Goal: Navigation & Orientation: Find specific page/section

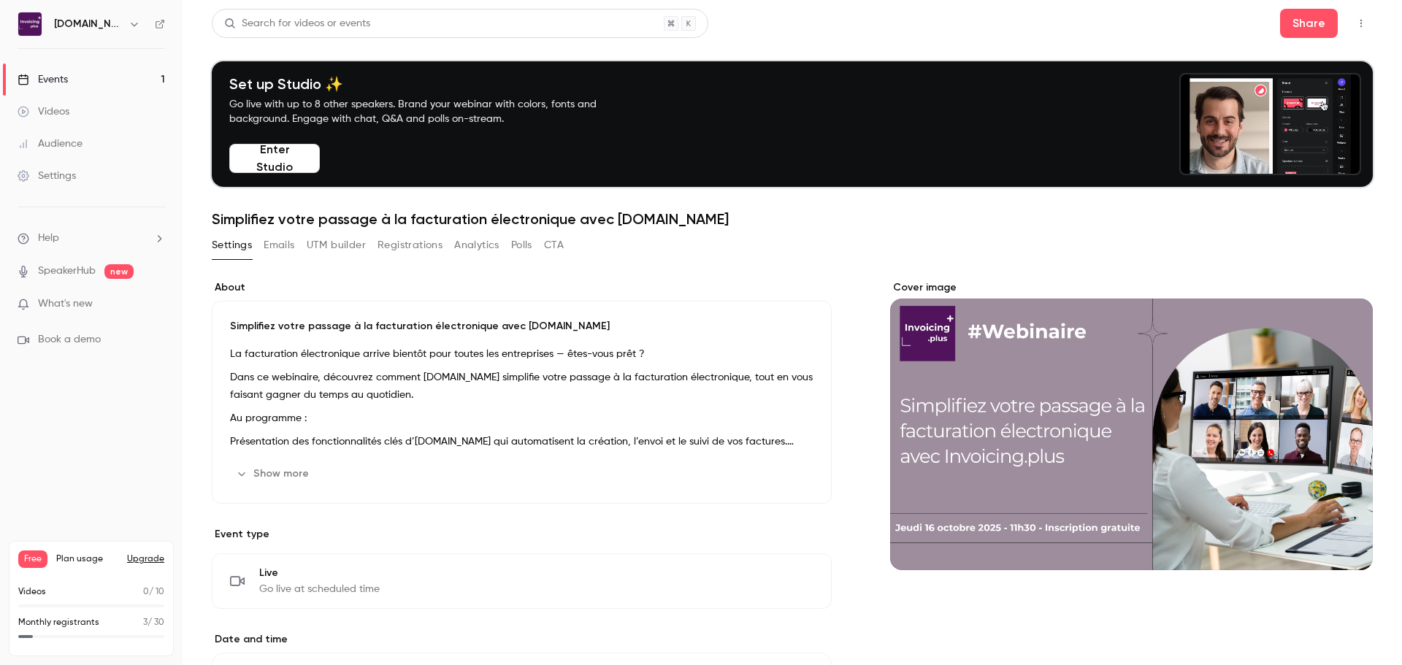
click at [131, 77] on link "Events 1" at bounding box center [91, 80] width 183 height 32
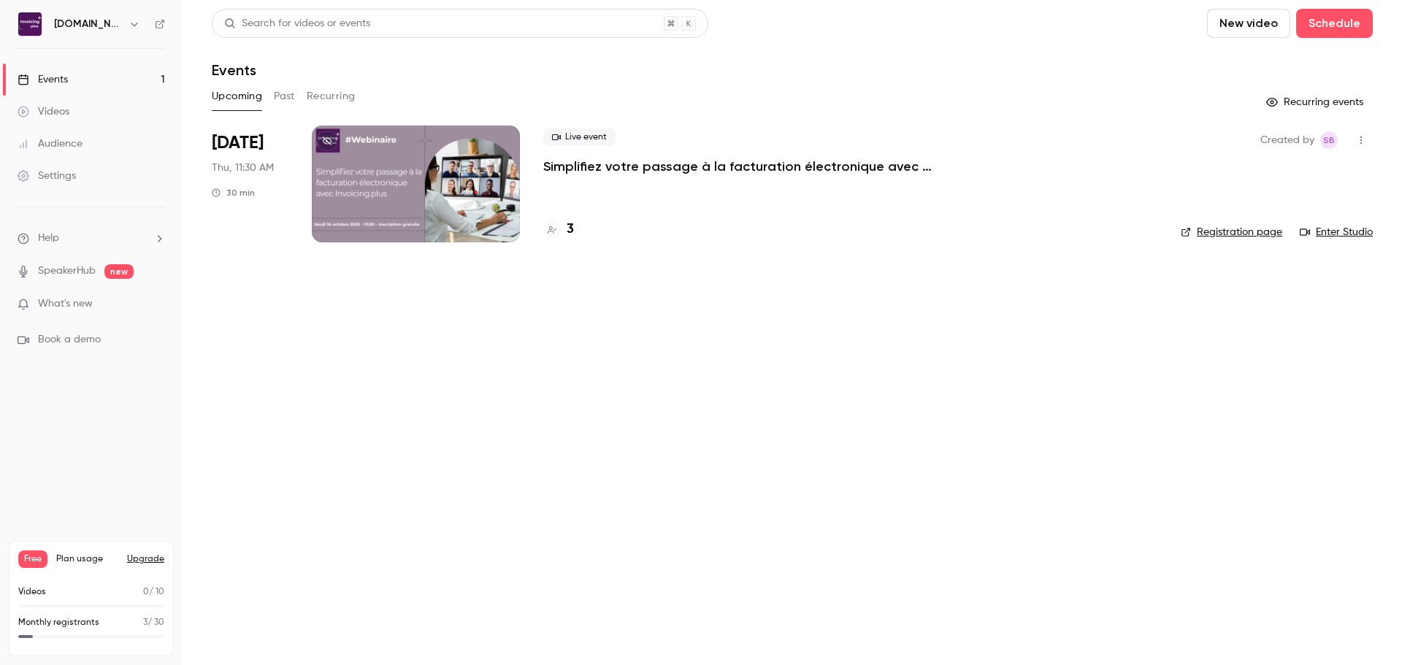
click at [1346, 234] on link "Enter Studio" at bounding box center [1335, 232] width 73 height 15
click at [55, 78] on div "Events" at bounding box center [43, 79] width 50 height 15
click at [100, 318] on ul "Help SpeakerHub new What's new Book a demo" at bounding box center [91, 289] width 183 height 164
click at [96, 303] on p "What's new" at bounding box center [80, 303] width 124 height 15
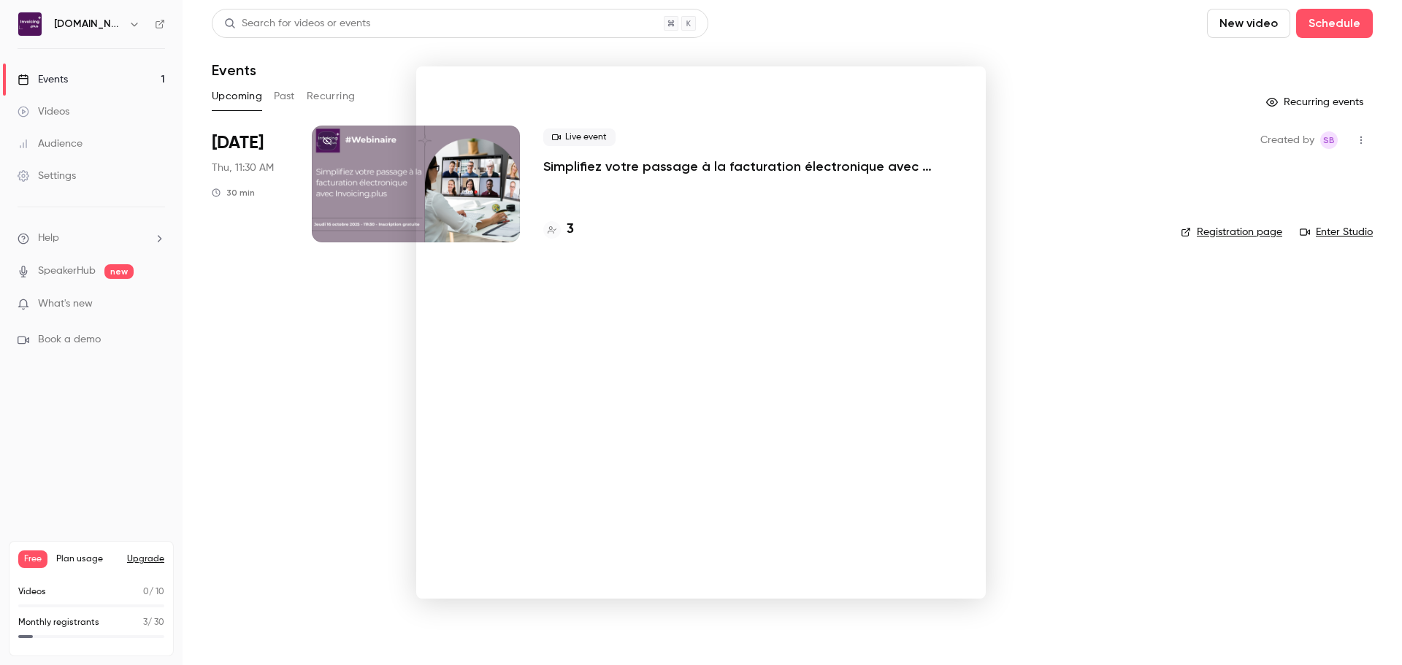
click at [1189, 364] on div at bounding box center [701, 332] width 1402 height 665
